Goal: Task Accomplishment & Management: Manage account settings

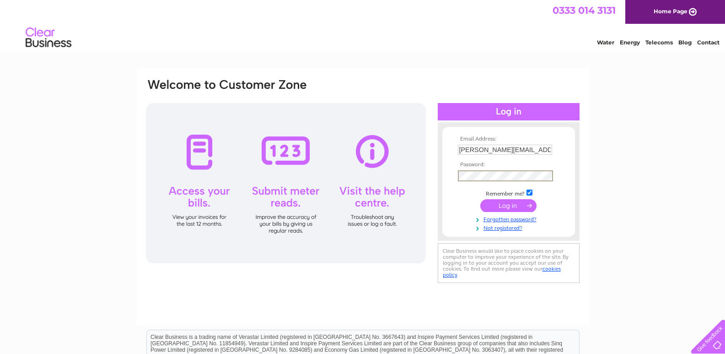
click at [503, 207] on input "submit" at bounding box center [508, 205] width 56 height 13
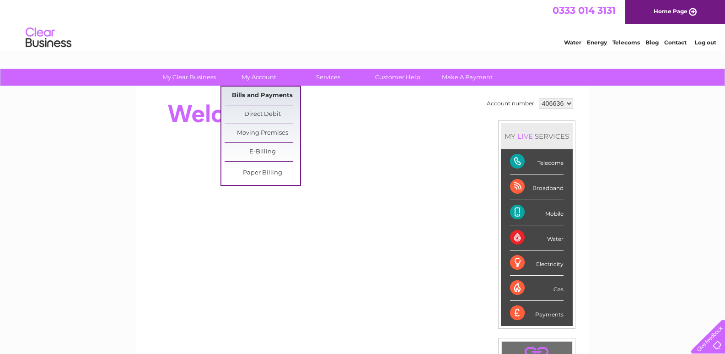
click at [268, 99] on link "Bills and Payments" at bounding box center [262, 95] width 75 height 18
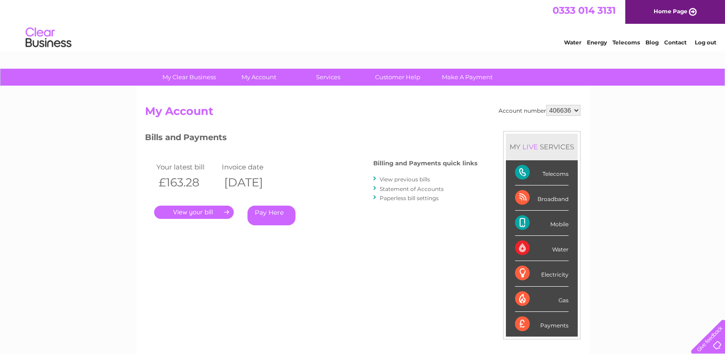
click at [195, 213] on link "." at bounding box center [194, 211] width 80 height 13
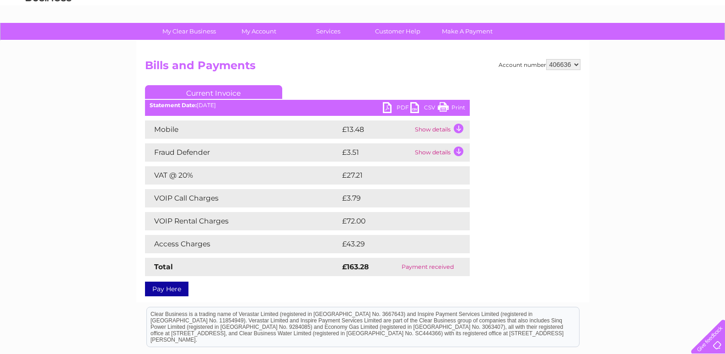
click at [402, 107] on link "PDF" at bounding box center [396, 108] width 27 height 13
drag, startPoint x: 367, startPoint y: 108, endPoint x: 369, endPoint y: 91, distance: 17.1
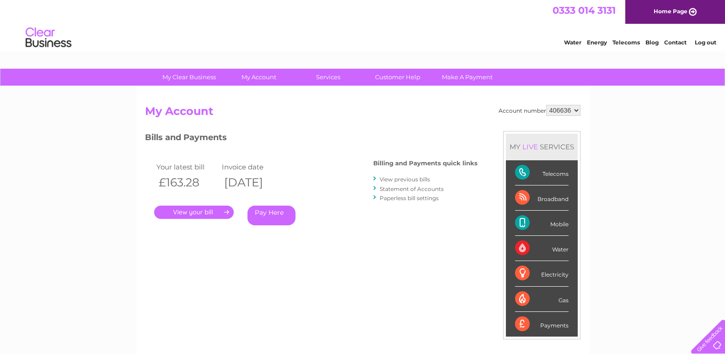
click at [407, 180] on link "View previous bills" at bounding box center [405, 179] width 50 height 7
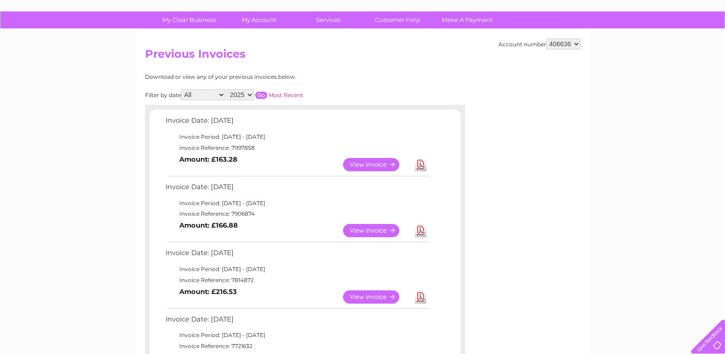
scroll to position [46, 0]
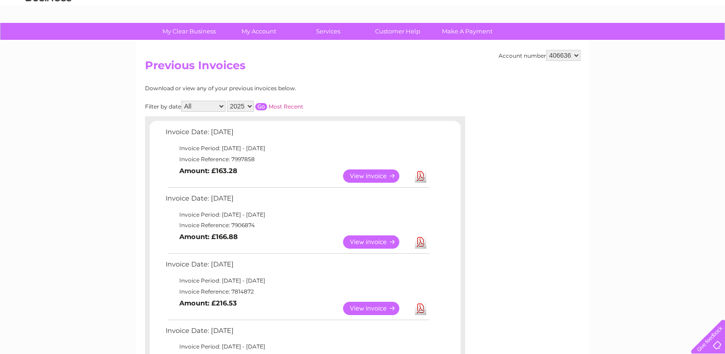
click at [216, 107] on select "All January February March April May June July August September October Novembe…" at bounding box center [203, 106] width 44 height 11
click at [241, 107] on select "2025 2024 2023 2022" at bounding box center [240, 106] width 27 height 11
click at [228, 101] on select "2025 2024 2023 2022" at bounding box center [240, 106] width 27 height 11
click at [259, 106] on input "button" at bounding box center [261, 106] width 12 height 7
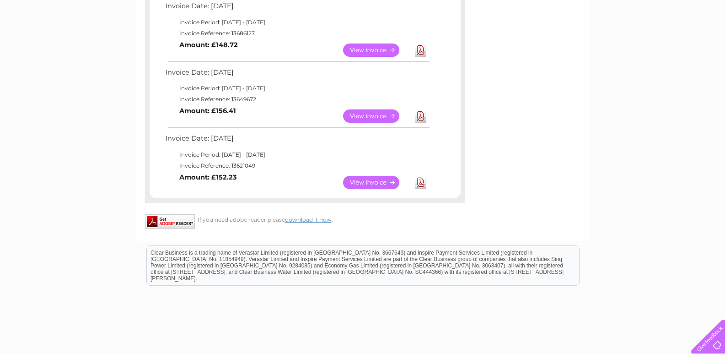
scroll to position [823, 0]
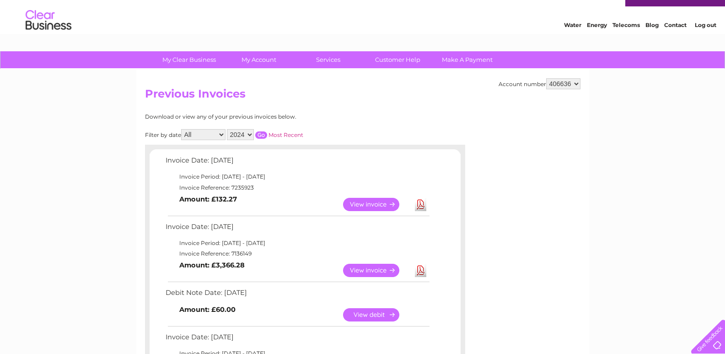
scroll to position [0, 0]
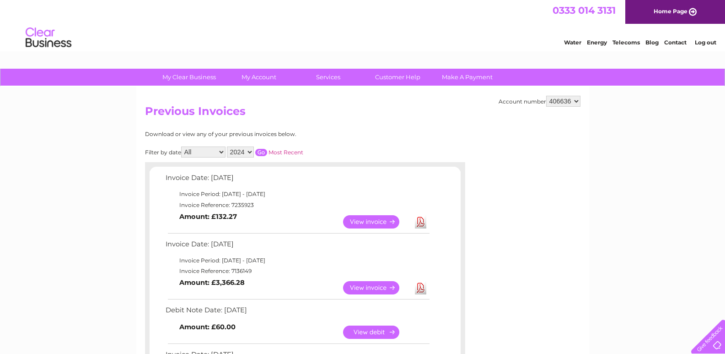
click at [248, 151] on select "2025 2024 2023 2022" at bounding box center [240, 151] width 27 height 11
select select "2025"
click at [228, 146] on select "2025 2024 2023 2022" at bounding box center [240, 151] width 27 height 11
click at [261, 151] on input "button" at bounding box center [261, 152] width 12 height 7
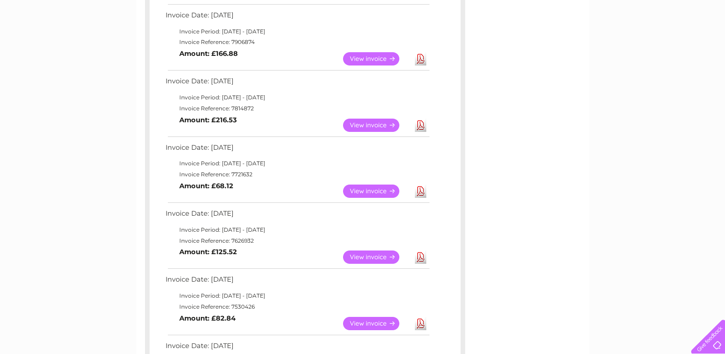
scroll to position [274, 0]
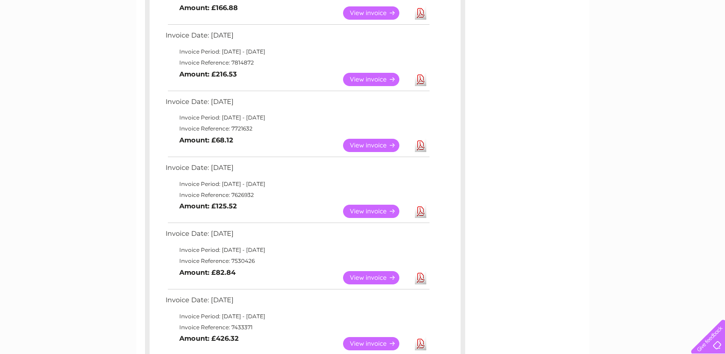
click at [372, 81] on link "View" at bounding box center [376, 79] width 67 height 13
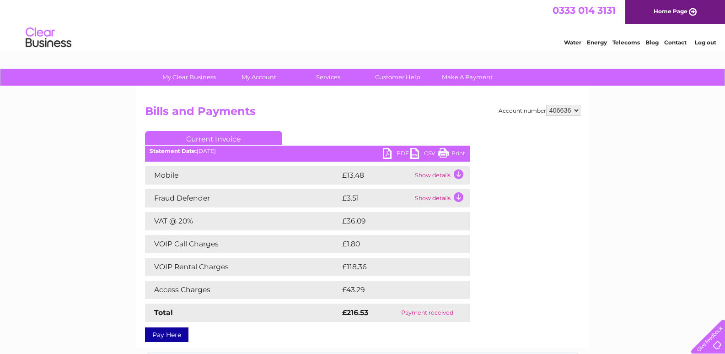
click at [589, 176] on div "My Clear Business Login Details My Details My Preferences Link Account My Accou…" at bounding box center [362, 286] width 725 height 435
click at [699, 43] on link "Log out" at bounding box center [705, 42] width 21 height 7
